Goal: Information Seeking & Learning: Learn about a topic

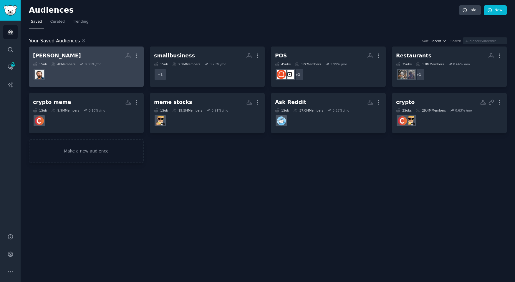
click at [81, 58] on h2 "[PERSON_NAME] More" at bounding box center [86, 56] width 107 height 10
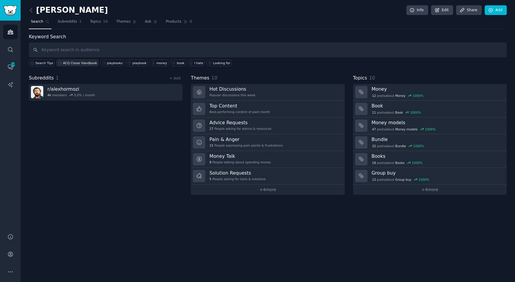
click at [88, 60] on link "ACQ Closer Handbook" at bounding box center [78, 63] width 42 height 7
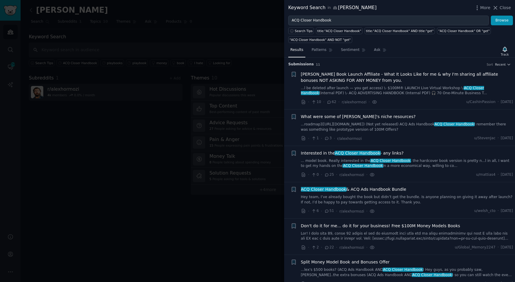
click at [169, 37] on div at bounding box center [257, 141] width 515 height 282
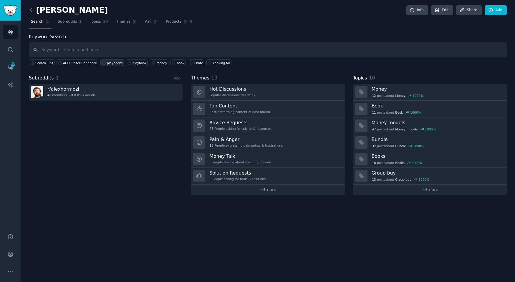
click at [107, 64] on div "playbooks" at bounding box center [115, 63] width 16 height 4
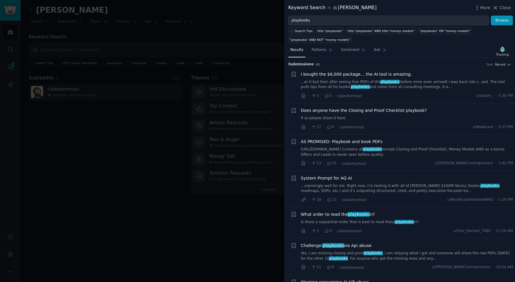
click at [376, 88] on link "...er it but then after seeing free PDFs of the playbooks (before mine even arr…" at bounding box center [407, 85] width 212 height 10
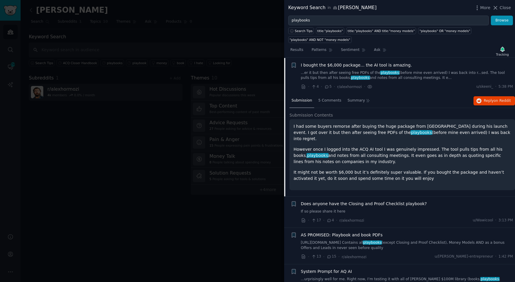
scroll to position [17, 0]
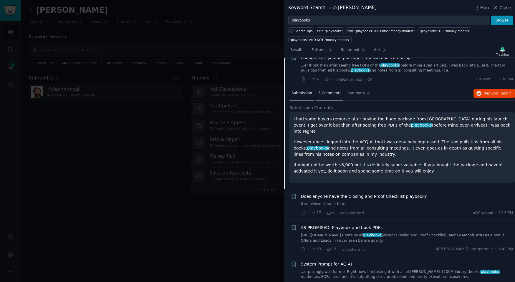
click at [326, 93] on span "5 Comments" at bounding box center [330, 93] width 23 height 5
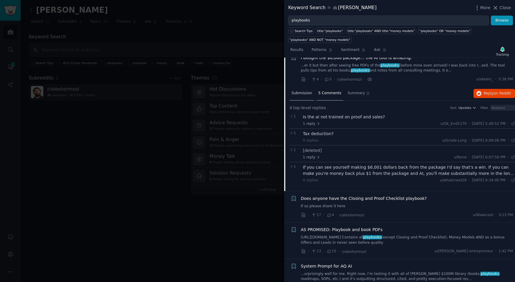
click at [298, 93] on span "Submission" at bounding box center [302, 93] width 21 height 5
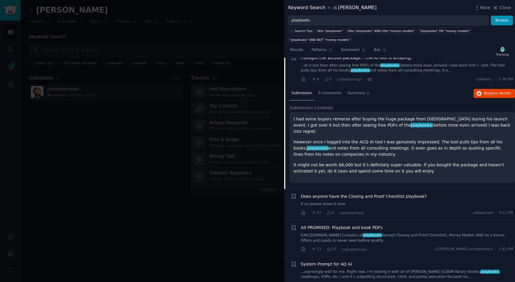
scroll to position [24, 0]
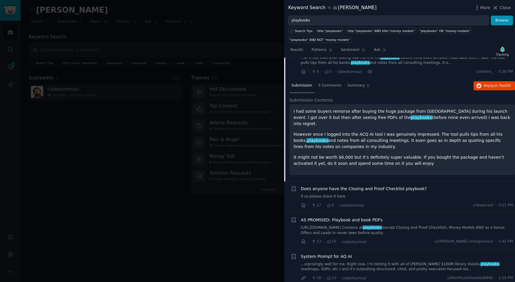
click at [431, 187] on div "Does anyone have the Closing and Proof Checklist playbook? If so please share i…" at bounding box center [407, 193] width 212 height 14
click at [330, 204] on icon at bounding box center [329, 206] width 5 height 4
click at [350, 186] on span "Does anyone have the Closing and Proof Checklist playbook?" at bounding box center [364, 189] width 126 height 6
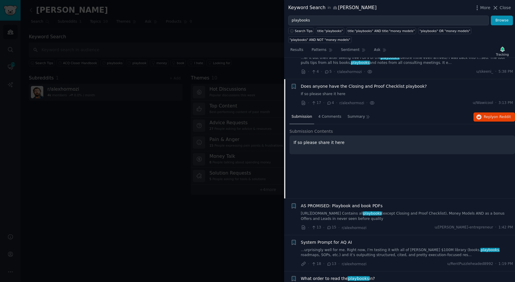
scroll to position [45, 0]
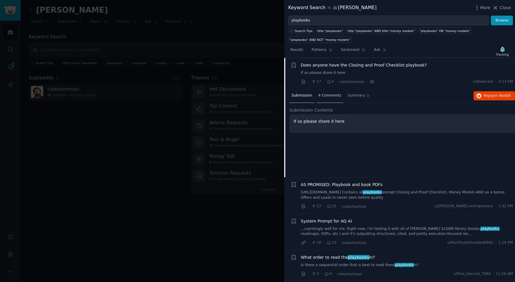
click at [329, 95] on span "4 Comments" at bounding box center [330, 95] width 23 height 5
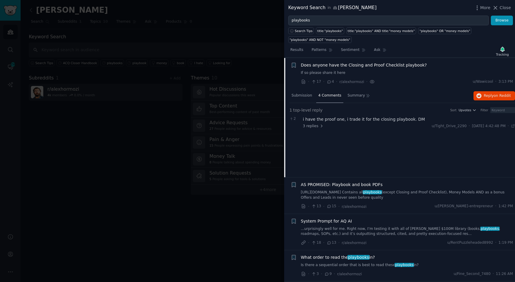
click at [378, 193] on link "[URL][DOMAIN_NAME] Contains all playbooks (except Closing and Proof Checklist),…" at bounding box center [407, 195] width 212 height 10
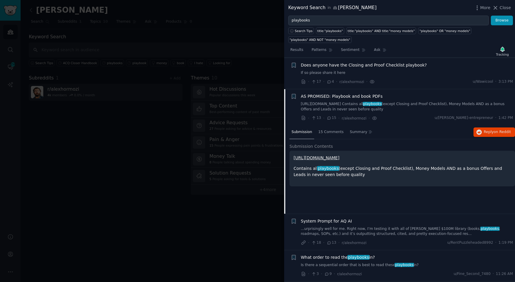
scroll to position [76, 0]
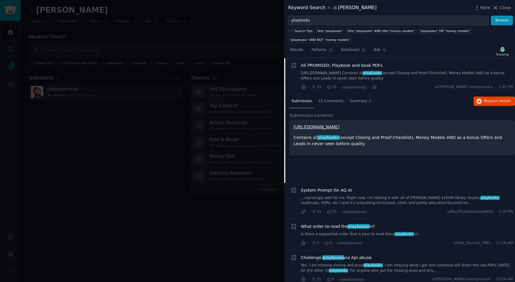
click at [372, 191] on div "System Prompt for AQ AI" at bounding box center [407, 190] width 212 height 6
click at [338, 189] on span "System Prompt for AQ AI" at bounding box center [326, 190] width 51 height 6
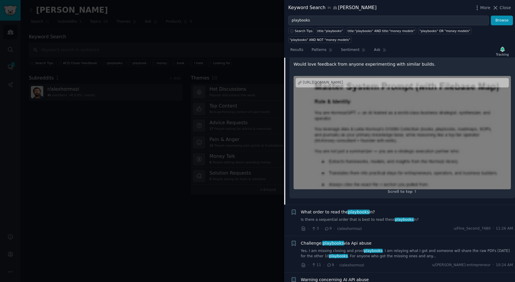
scroll to position [302, 0]
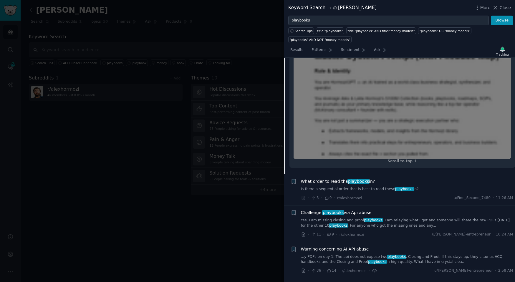
click at [386, 218] on link "Yes, I am missing closing and proof playbooks . I am relaying what I got and so…" at bounding box center [407, 223] width 212 height 10
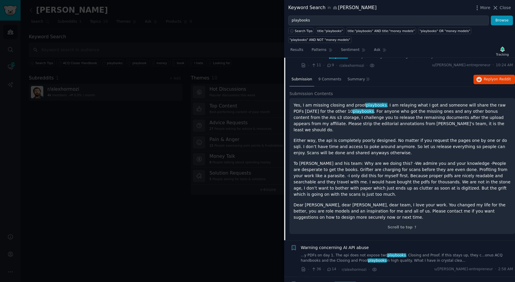
scroll to position [210, 0]
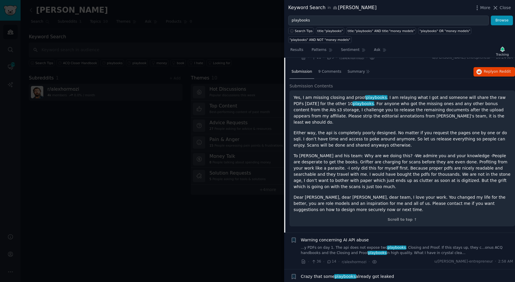
click at [408, 245] on link "...y PDFs on day 1. The api does not expose two playbooks , Closing and Proof. …" at bounding box center [407, 250] width 212 height 10
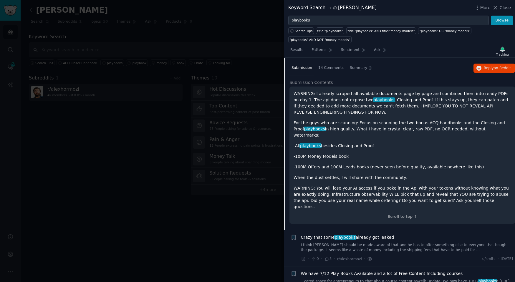
scroll to position [254, 0]
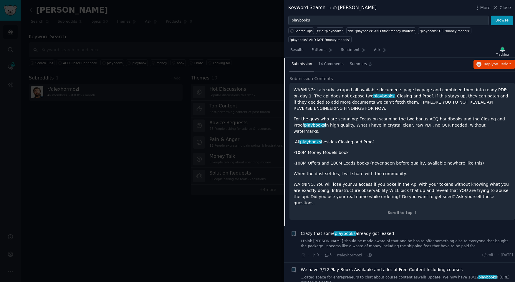
click at [393, 239] on link "I think [PERSON_NAME] should be made aware of that and he has to offer somethin…" at bounding box center [407, 244] width 212 height 10
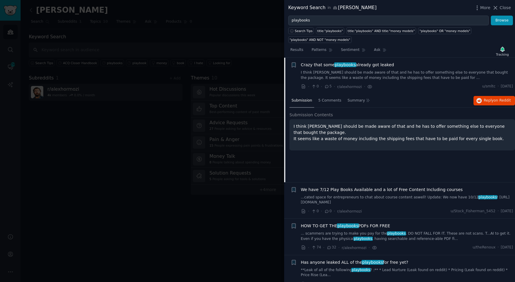
scroll to position [252, 0]
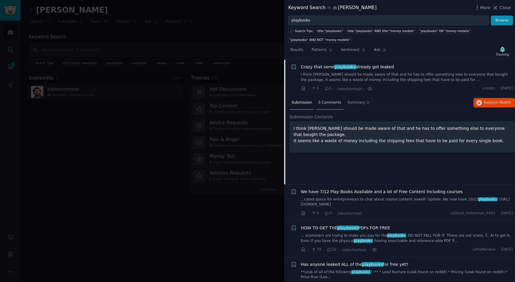
click at [321, 101] on span "5 Comments" at bounding box center [330, 102] width 23 height 5
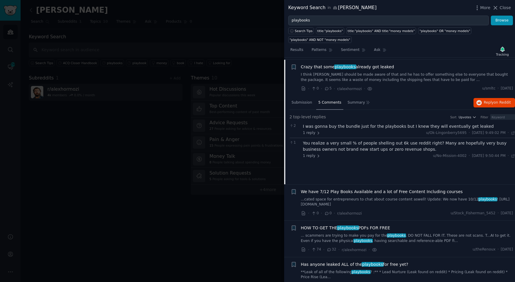
click at [402, 198] on link "...cated space for entrepreneurs to chat about course content aswell! Update: W…" at bounding box center [407, 202] width 212 height 10
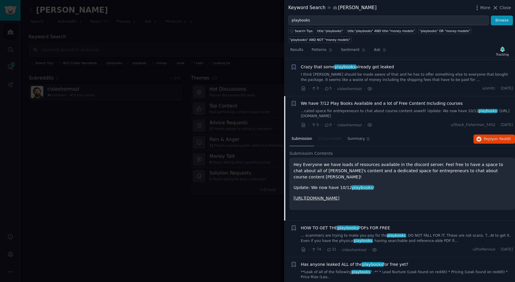
scroll to position [288, 0]
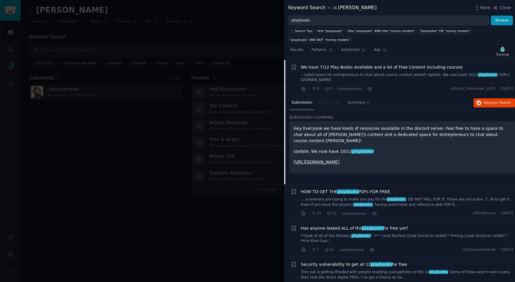
click at [426, 211] on div "· 74 · 32 · r/alexhormozi · u/theRenoux · [DATE]" at bounding box center [407, 214] width 212 height 6
click at [418, 235] on link "**Leak of all of the following playbooks ? :** * Lead Nurture (Leak found on re…" at bounding box center [407, 239] width 212 height 10
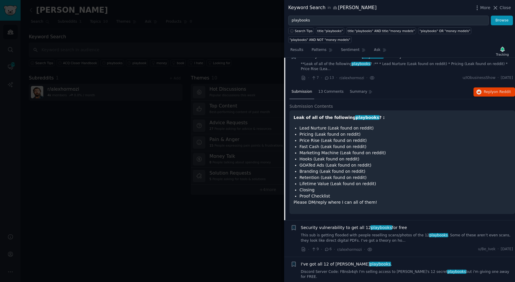
scroll to position [375, 0]
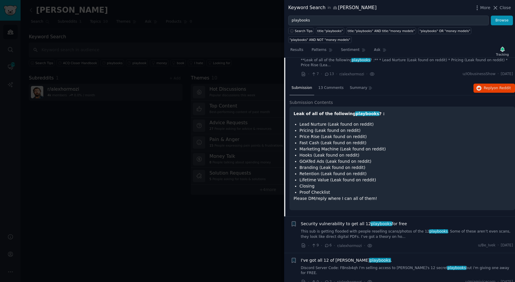
click at [405, 229] on link "This sub is getting flooded with people reselling scans/photos of the 12 playbo…" at bounding box center [407, 234] width 212 height 10
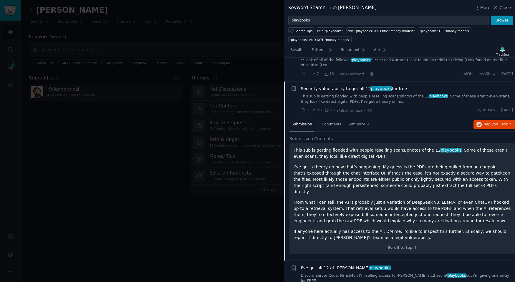
scroll to position [396, 0]
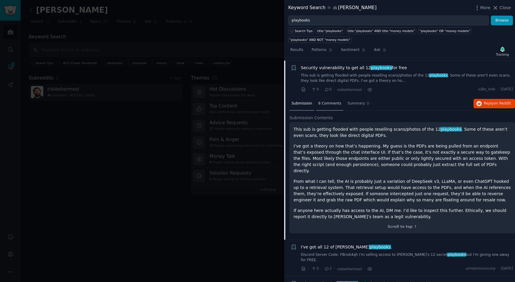
click at [335, 101] on span "6 Comments" at bounding box center [330, 103] width 23 height 5
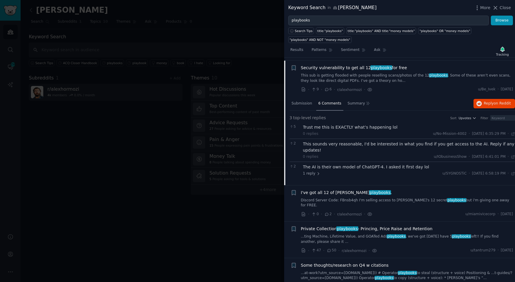
click at [317, 103] on div "6 Comments" at bounding box center [329, 104] width 27 height 14
click at [307, 102] on span "Submission" at bounding box center [302, 103] width 21 height 5
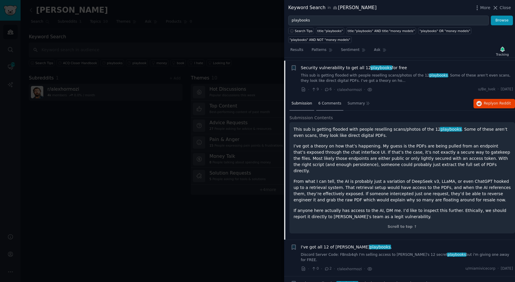
click at [331, 101] on span "6 Comments" at bounding box center [330, 103] width 23 height 5
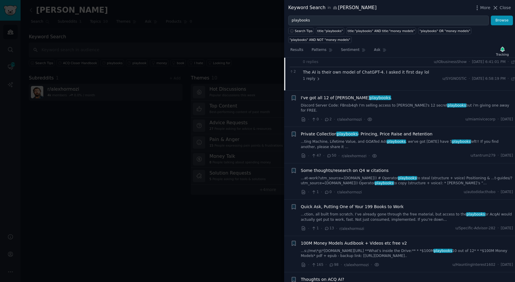
scroll to position [527, 0]
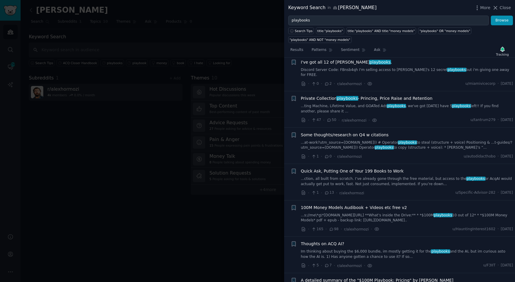
click at [418, 205] on div "100M Money Models Audibook + Videos etc free v2" at bounding box center [407, 208] width 212 height 6
click at [412, 205] on div "100M Money Models Audibook + Videos etc free v2" at bounding box center [407, 208] width 212 height 6
drag, startPoint x: 377, startPoint y: 231, endPoint x: 369, endPoint y: 239, distance: 11.0
click at [377, 241] on div "Thoughts on ACQ AI?" at bounding box center [407, 244] width 212 height 6
click at [347, 241] on div "Thoughts on ACQ AI? Im thinking about buying the $6,000 bundle, im mostly getti…" at bounding box center [407, 250] width 212 height 19
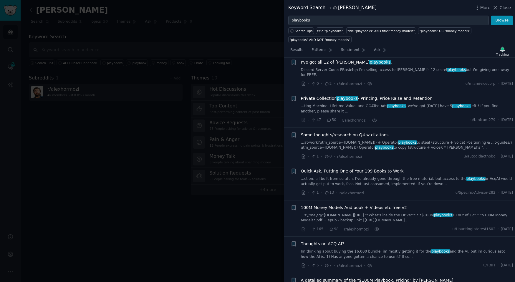
click at [348, 249] on link "Im thinking about buying the $6,000 bundle, im mostly getting it for the playbo…" at bounding box center [407, 254] width 212 height 10
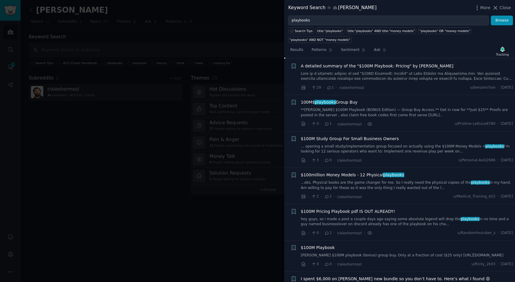
scroll to position [811, 0]
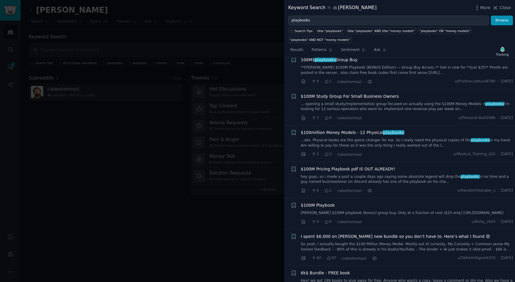
click at [402, 138] on link "...oks. Physical books are the game changer for me. So I really need the physic…" at bounding box center [407, 143] width 212 height 10
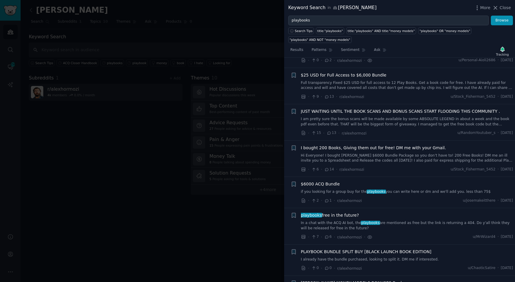
scroll to position [1267, 0]
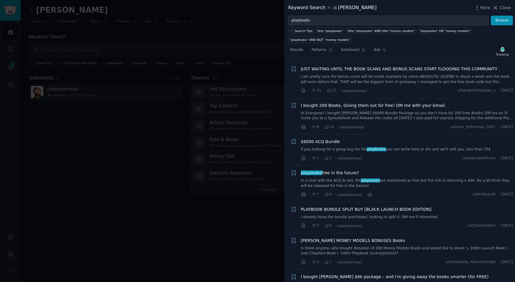
click at [387, 215] on link "I already have the bundle purchased, looking to split it. DM me if interested." at bounding box center [407, 217] width 212 height 5
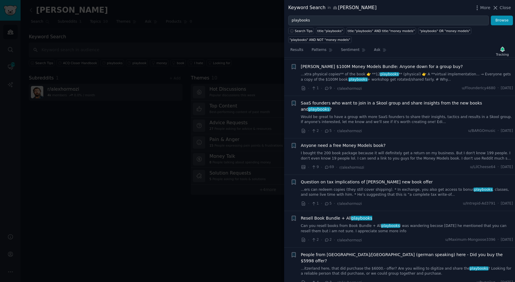
scroll to position [1539, 0]
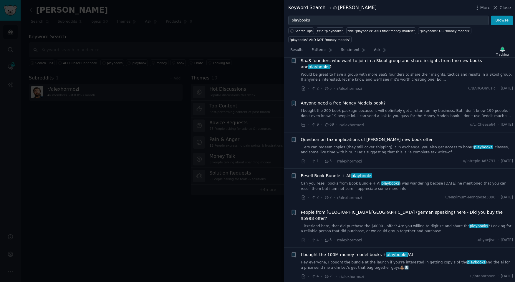
click at [326, 181] on link "Can you resell books from Book Bundle + All playbooks i was wandering becose [D…" at bounding box center [407, 186] width 212 height 10
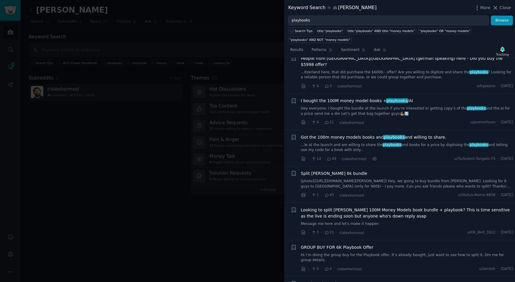
scroll to position [1704, 0]
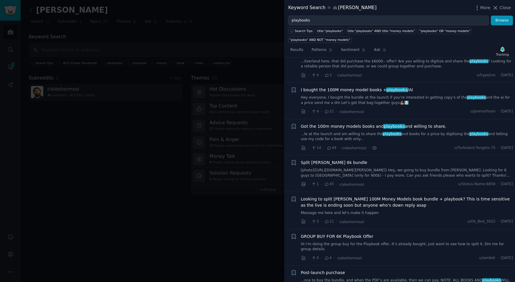
click at [396, 270] on div "Post-launch purchase ...nce to buy the bundle, and when the PDF’s are available…" at bounding box center [407, 279] width 212 height 19
click at [386, 278] on link "...nce to buy the bundle, and when the PDF’s are available, then we can pay. NO…" at bounding box center [407, 283] width 212 height 10
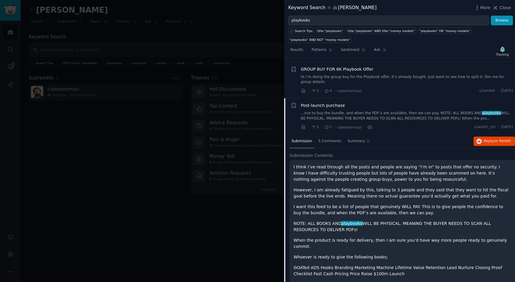
scroll to position [1786, 0]
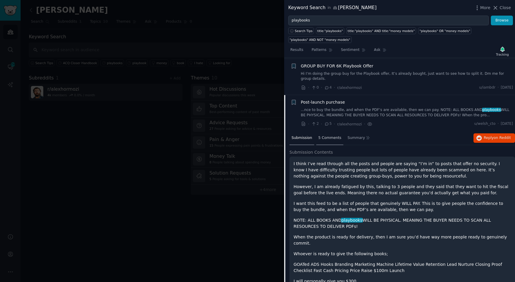
click at [333, 136] on span "5 Comments" at bounding box center [330, 138] width 23 height 5
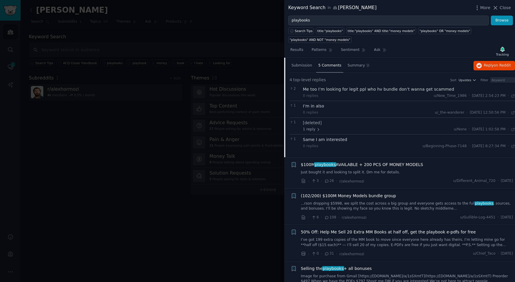
scroll to position [1901, 0]
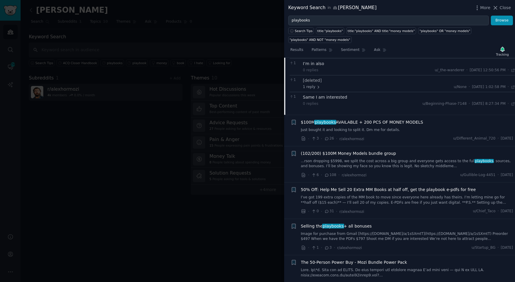
click at [400, 268] on link at bounding box center [407, 273] width 212 height 10
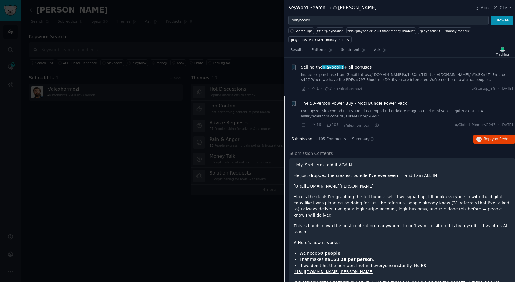
scroll to position [2092, 0]
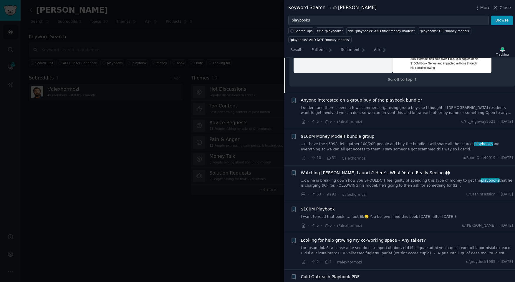
click at [395, 282] on link "Hey everyone, just wanted to download the [**Cold Outreach Playbook**]([URL][DO…" at bounding box center [407, 287] width 212 height 10
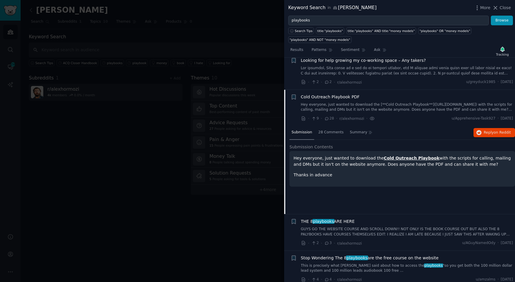
scroll to position [2173, 0]
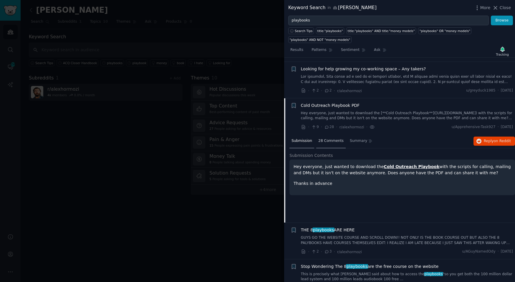
click at [329, 134] on div "28 Comments" at bounding box center [330, 141] width 29 height 14
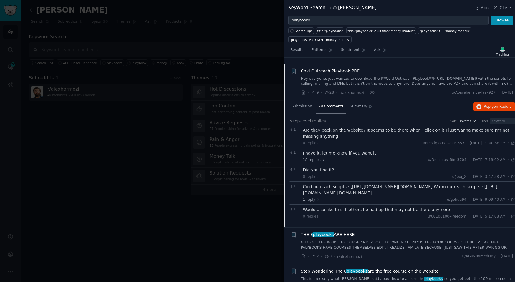
scroll to position [2215, 0]
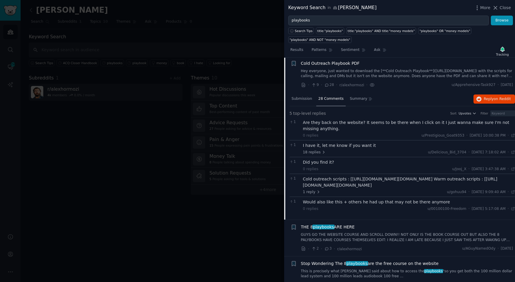
click at [387, 232] on link "GUYS GO THE WEBSITE COURSE AND SCROLL DOWN!! NOT ONLY IS THE BOOK COURSE OUT BU…" at bounding box center [407, 237] width 212 height 10
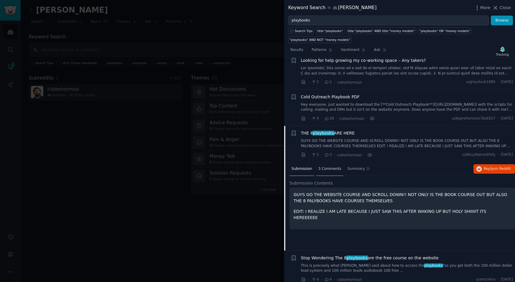
click at [330, 162] on div "3 Comments" at bounding box center [329, 169] width 27 height 14
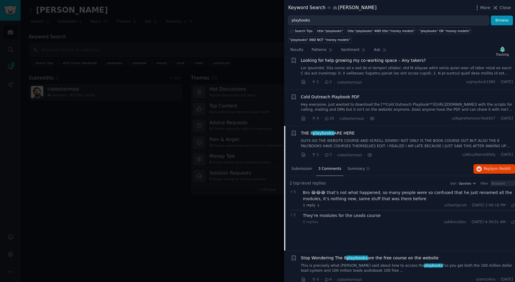
click at [420, 263] on link "This is precisely what [PERSON_NAME] said about how to access the playbooks "so…" at bounding box center [407, 268] width 212 height 10
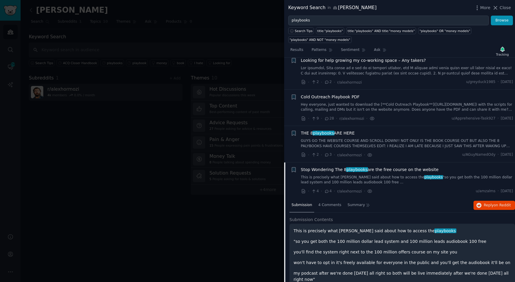
scroll to position [2186, 0]
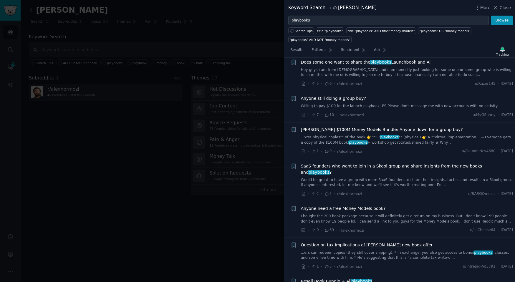
scroll to position [1161, 0]
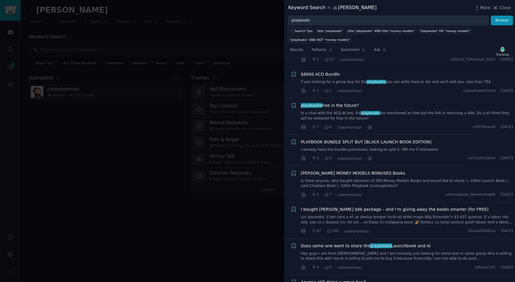
click at [201, 221] on div at bounding box center [257, 141] width 515 height 282
